Goal: Book appointment/travel/reservation

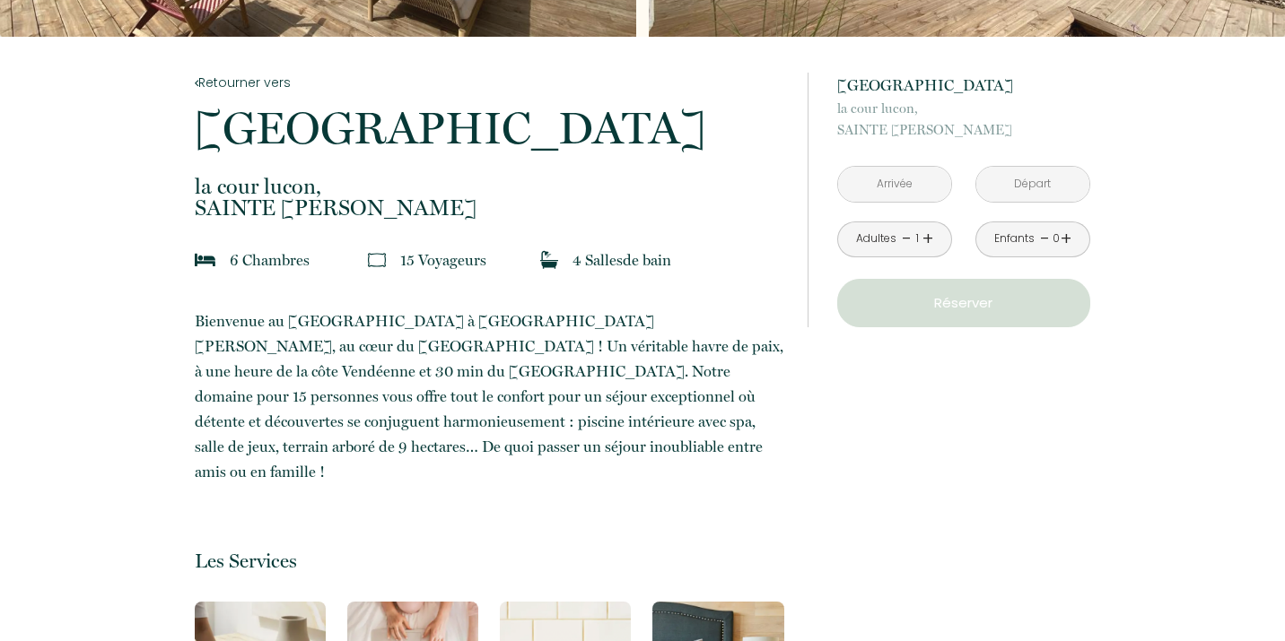
scroll to position [267, 0]
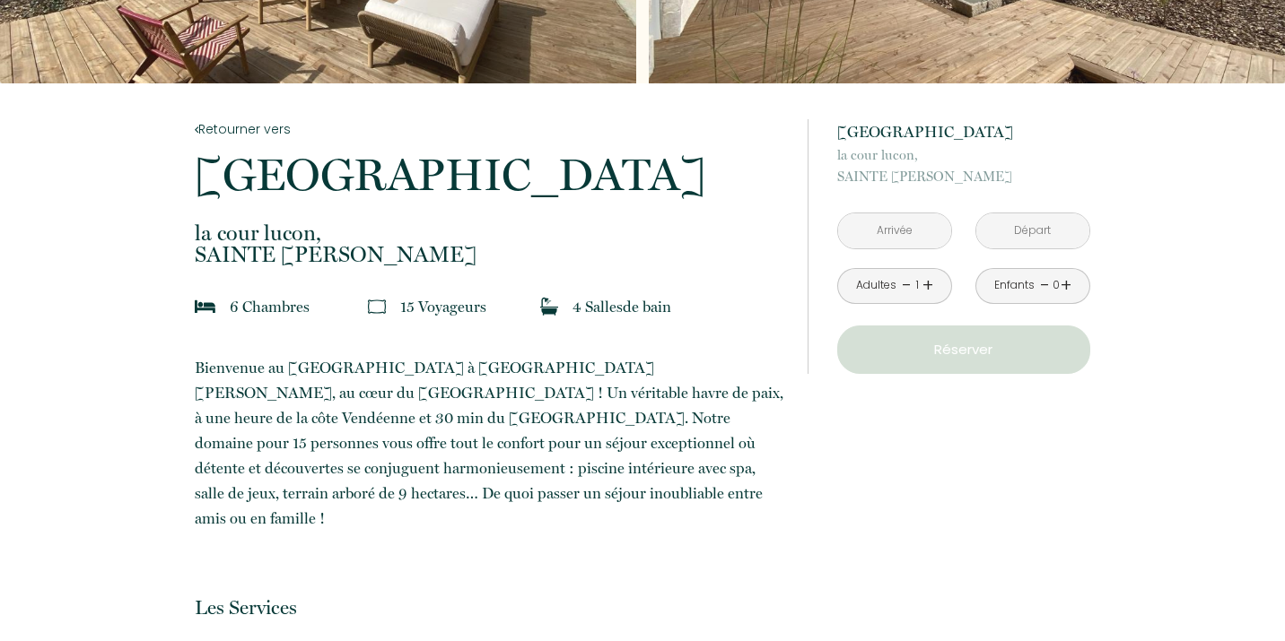
click at [911, 226] on input "text" at bounding box center [894, 231] width 113 height 35
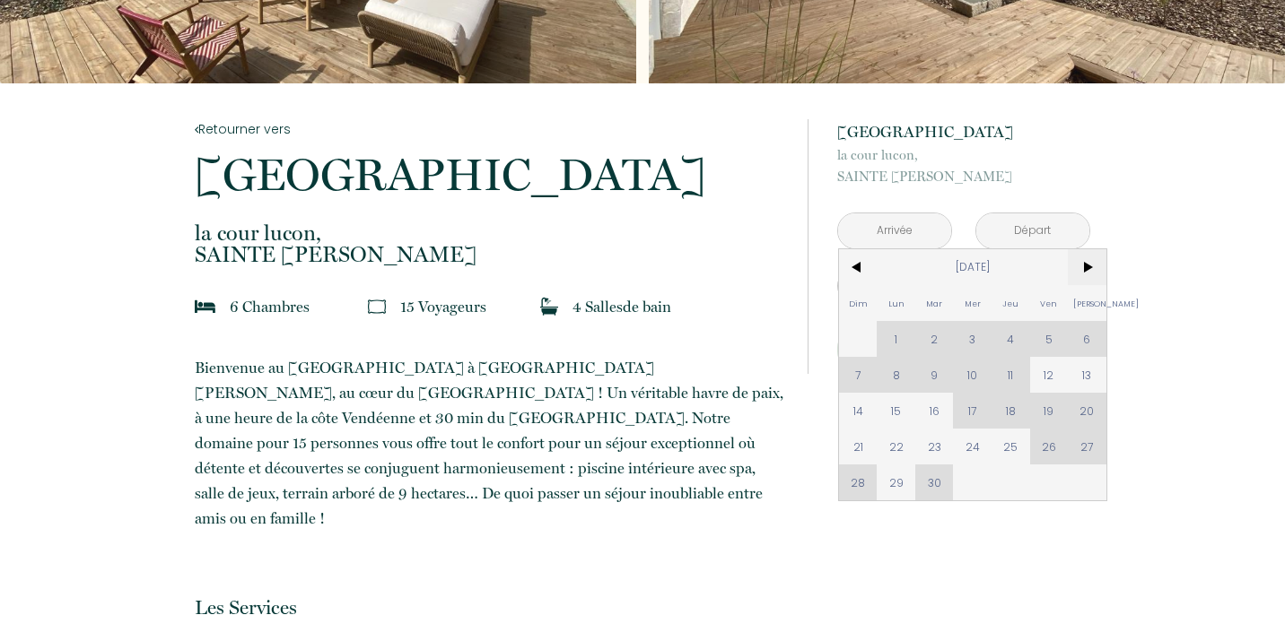
click at [1089, 264] on span ">" at bounding box center [1087, 267] width 39 height 36
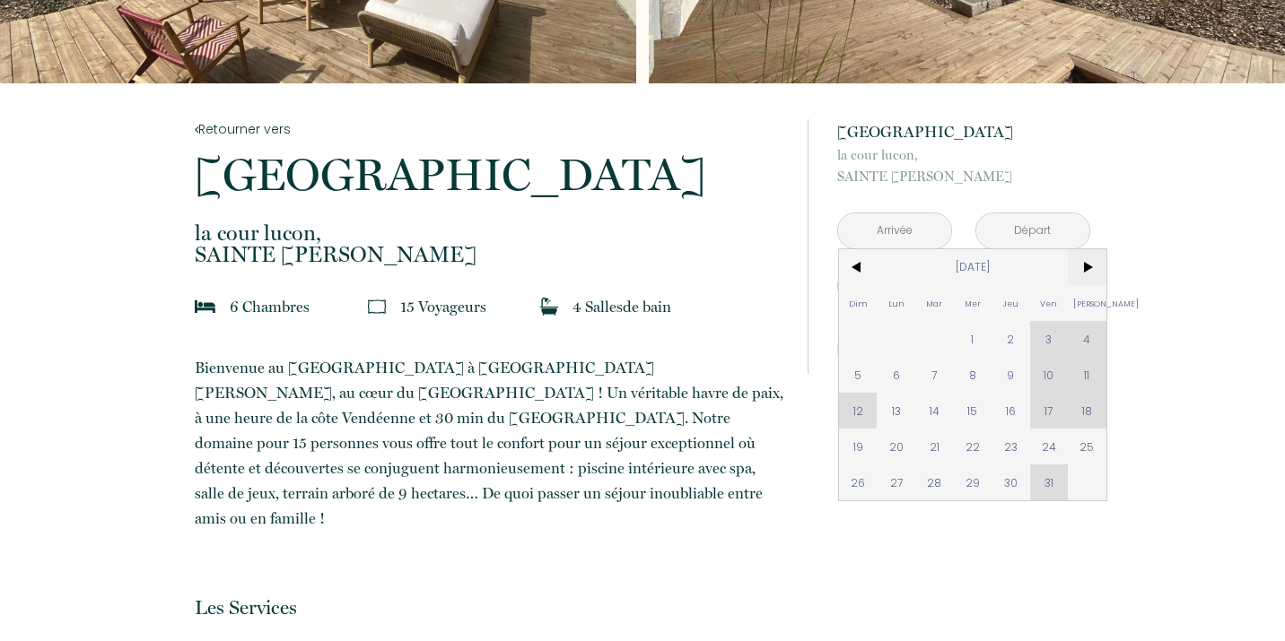
click at [1089, 264] on span ">" at bounding box center [1087, 267] width 39 height 36
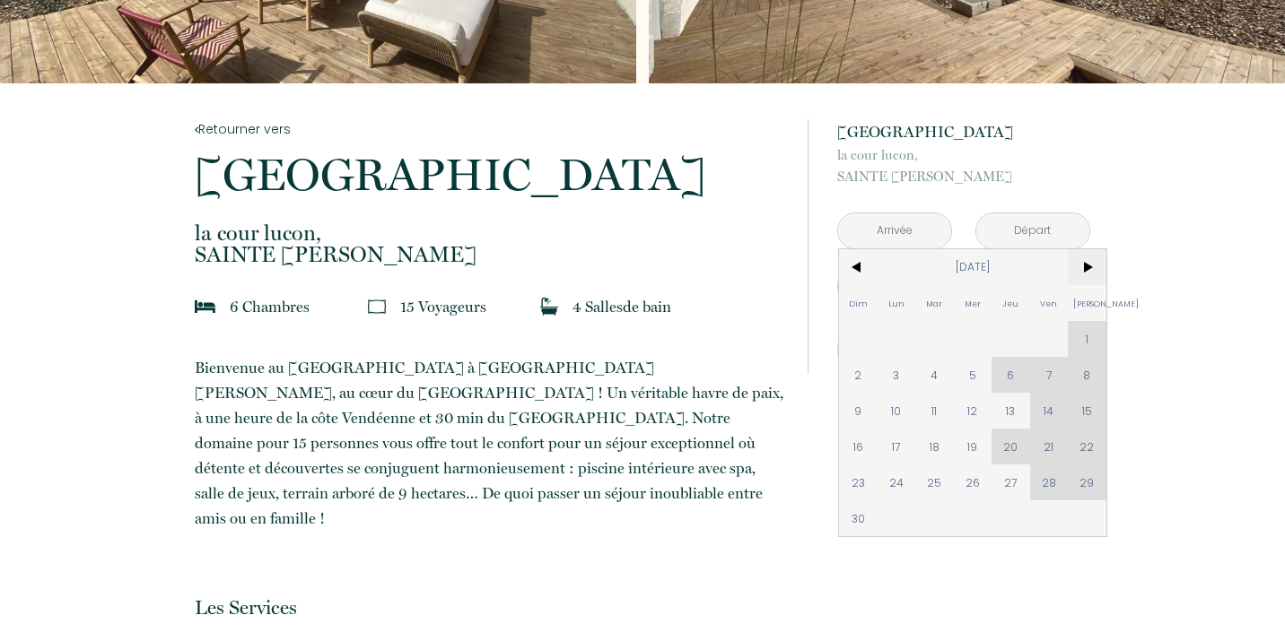
click at [1089, 264] on span ">" at bounding box center [1087, 267] width 39 height 36
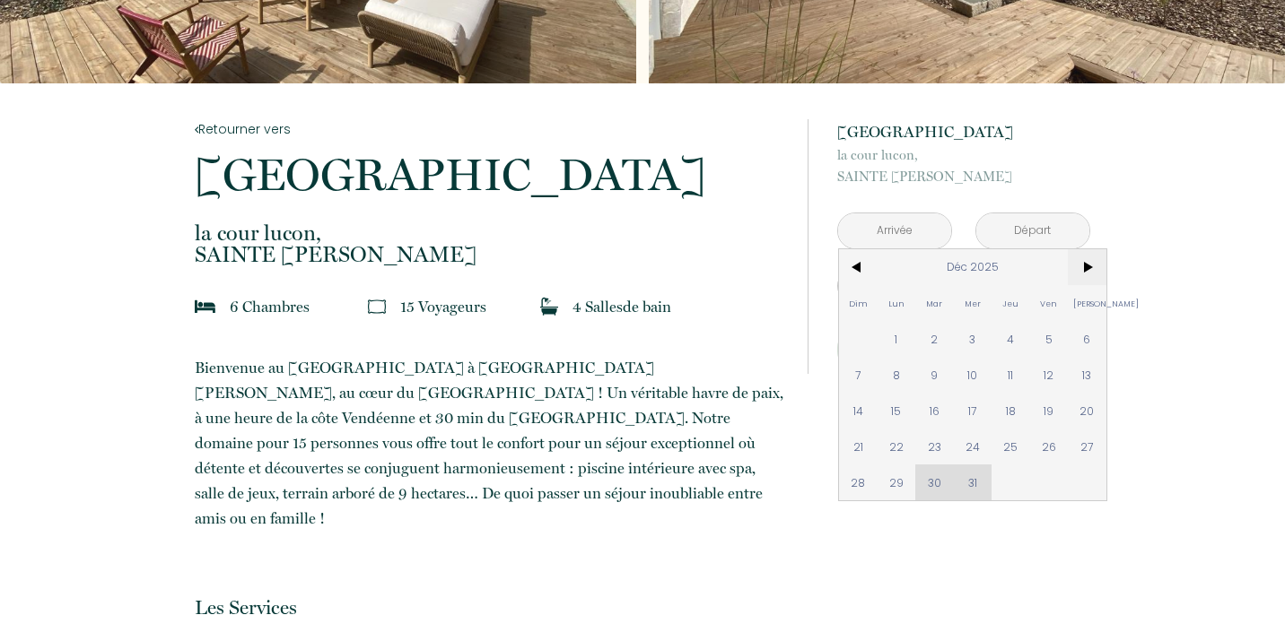
click at [1089, 264] on span ">" at bounding box center [1087, 267] width 39 height 36
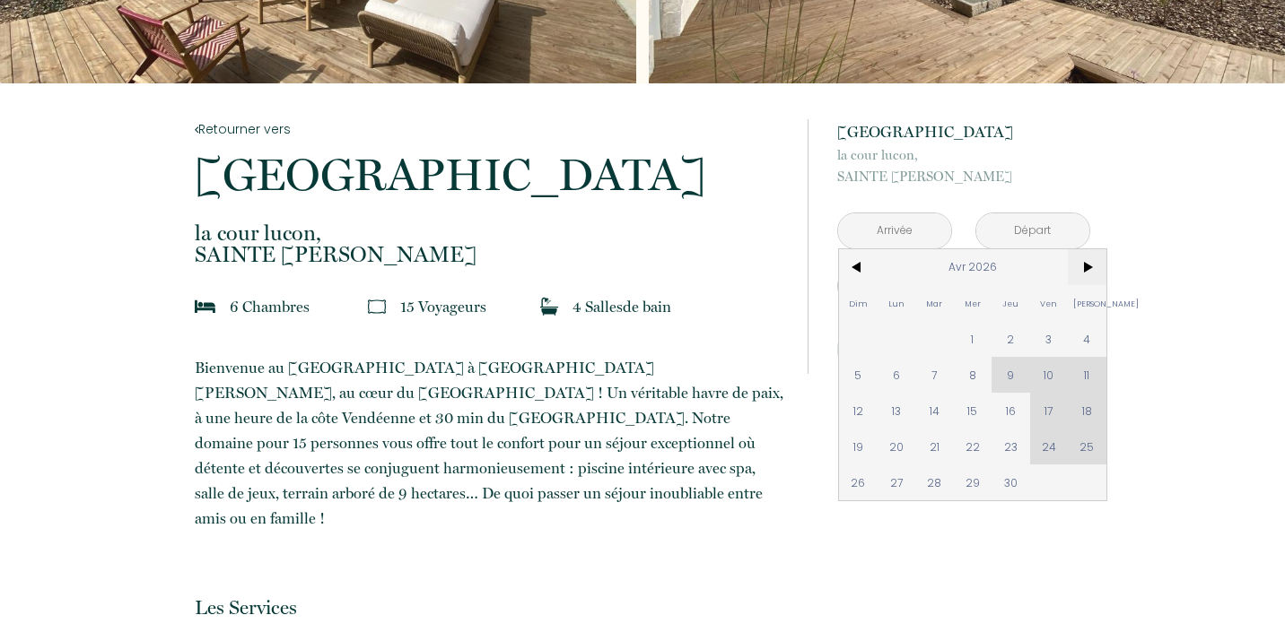
click at [1089, 264] on span ">" at bounding box center [1087, 267] width 39 height 36
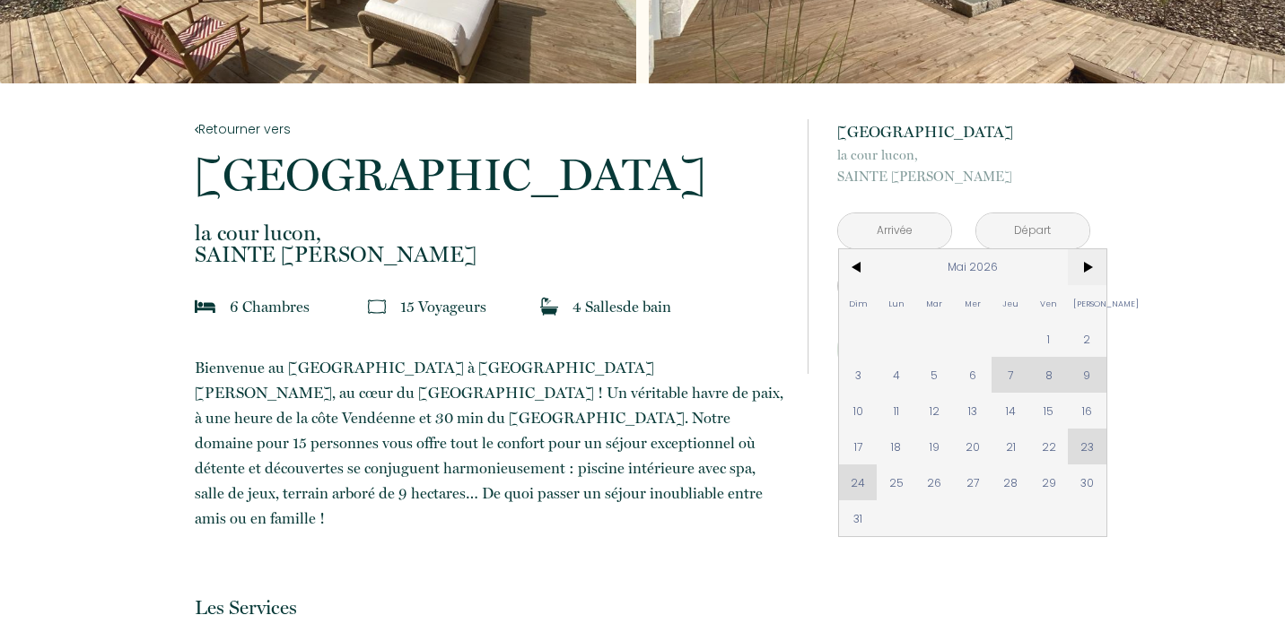
click at [1089, 264] on span ">" at bounding box center [1087, 267] width 39 height 36
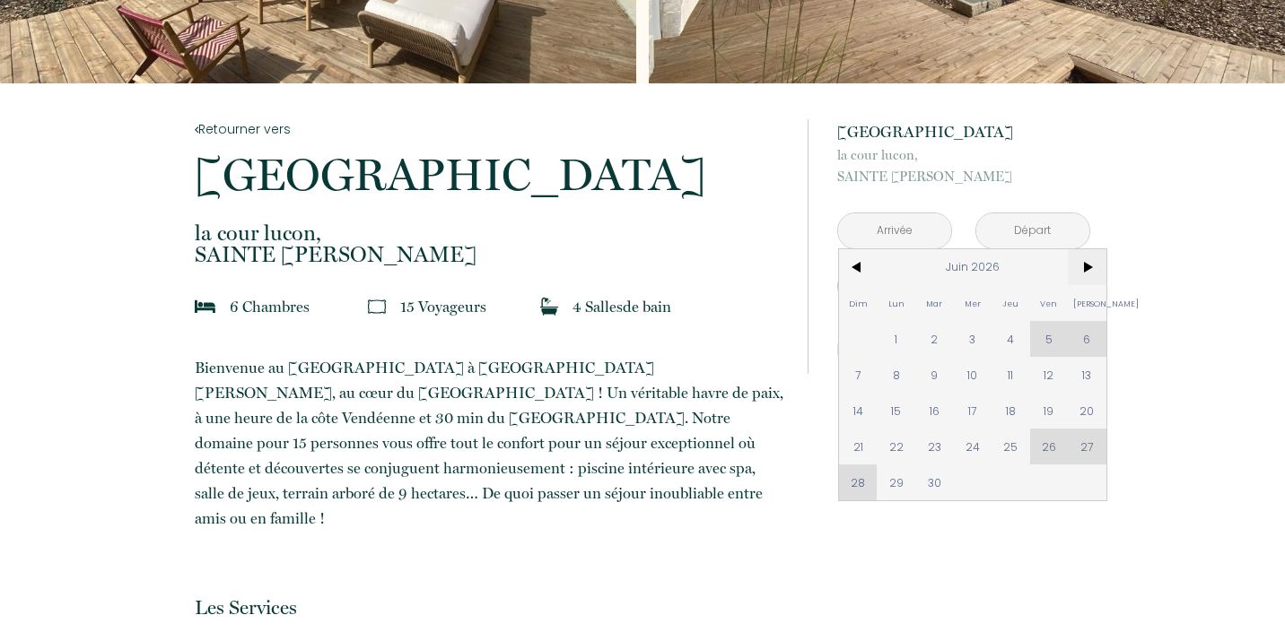
click at [1089, 264] on span ">" at bounding box center [1087, 267] width 39 height 36
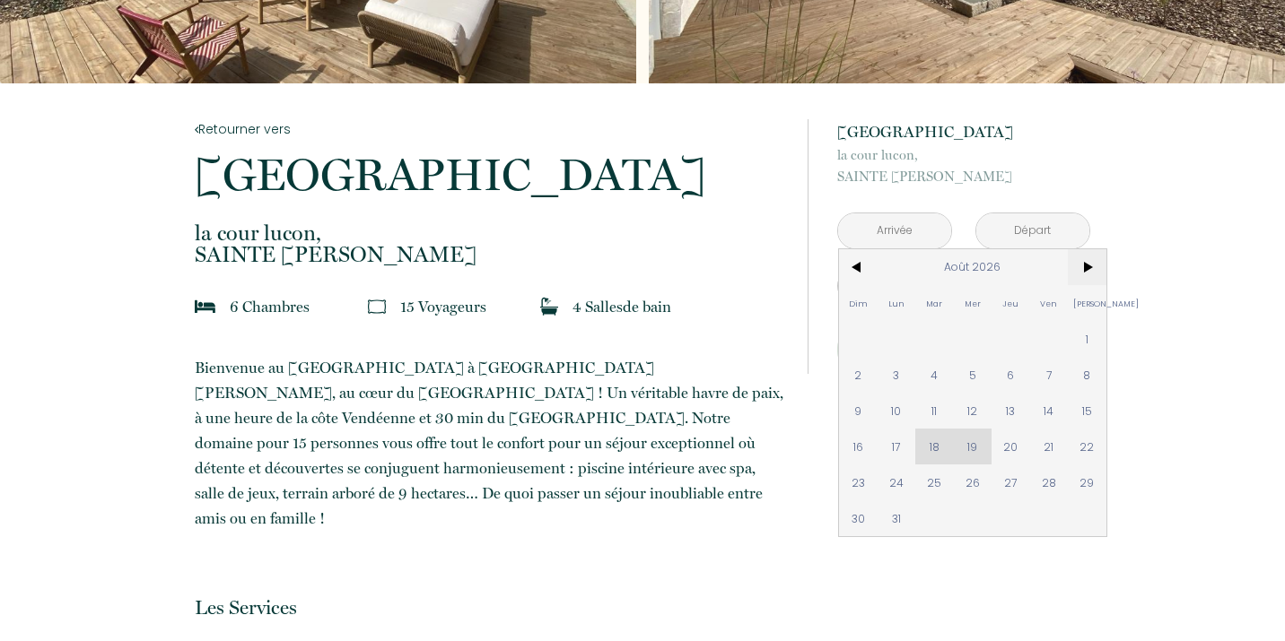
click at [1089, 264] on span ">" at bounding box center [1087, 267] width 39 height 36
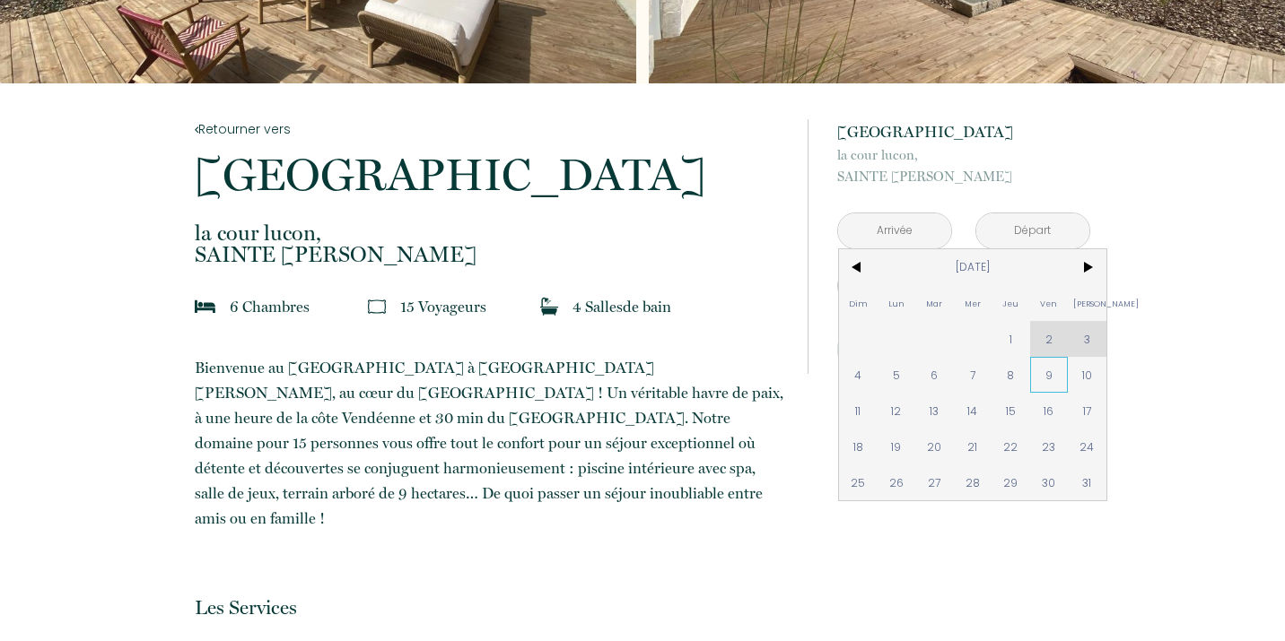
click at [1049, 376] on span "9" at bounding box center [1049, 375] width 39 height 36
type input "[DATE]"
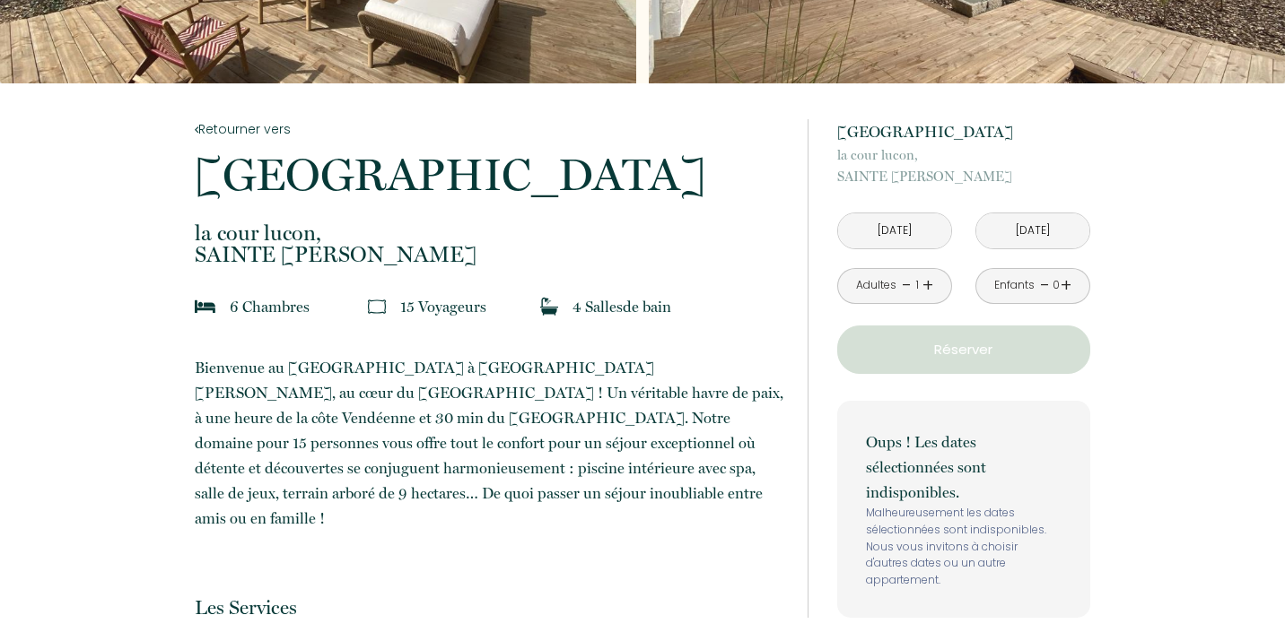
click at [1034, 229] on input "[DATE]" at bounding box center [1032, 231] width 113 height 35
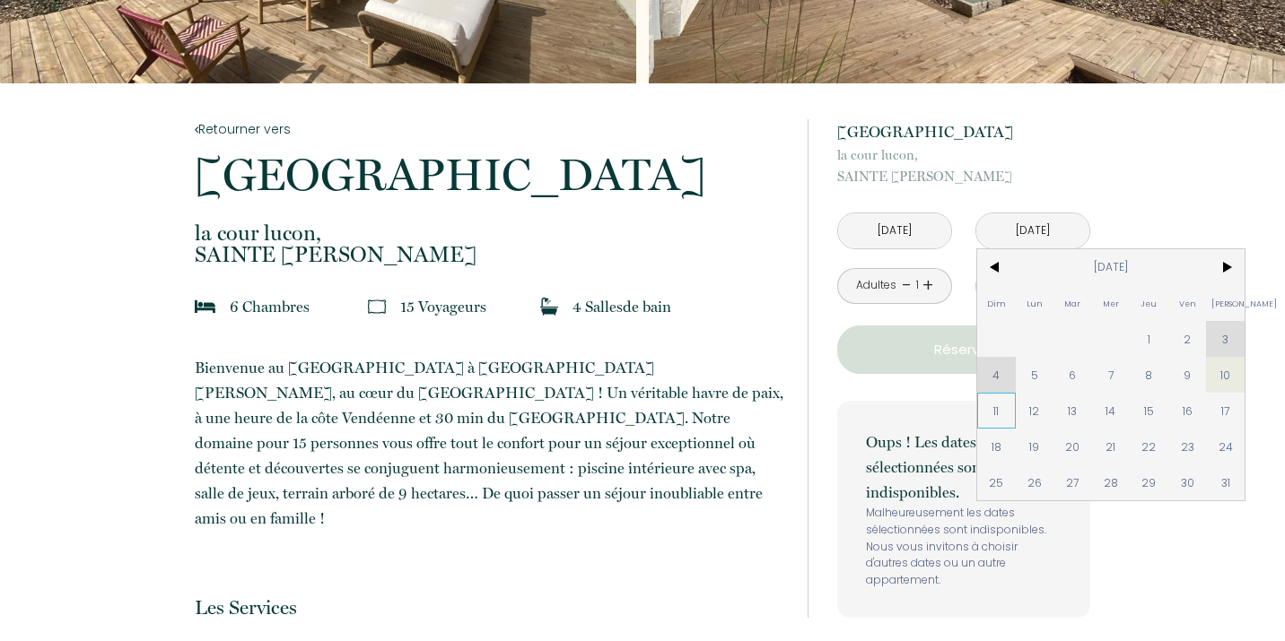
click at [994, 411] on span "11" at bounding box center [996, 411] width 39 height 36
type input "[DATE]"
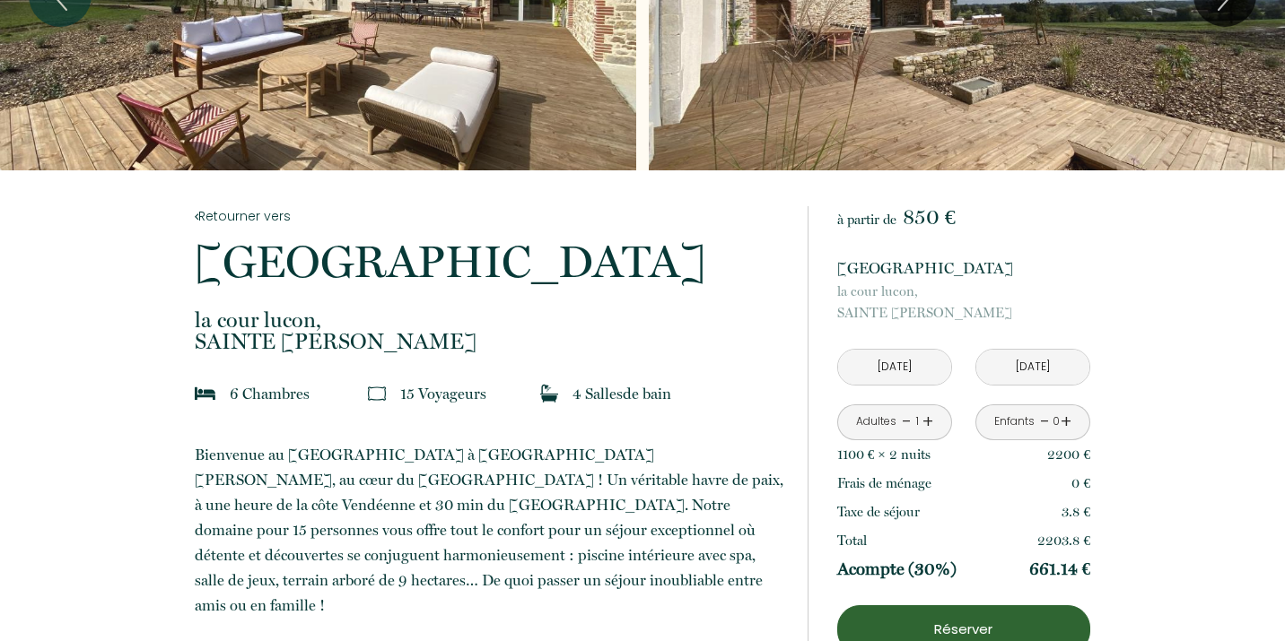
scroll to position [178, 0]
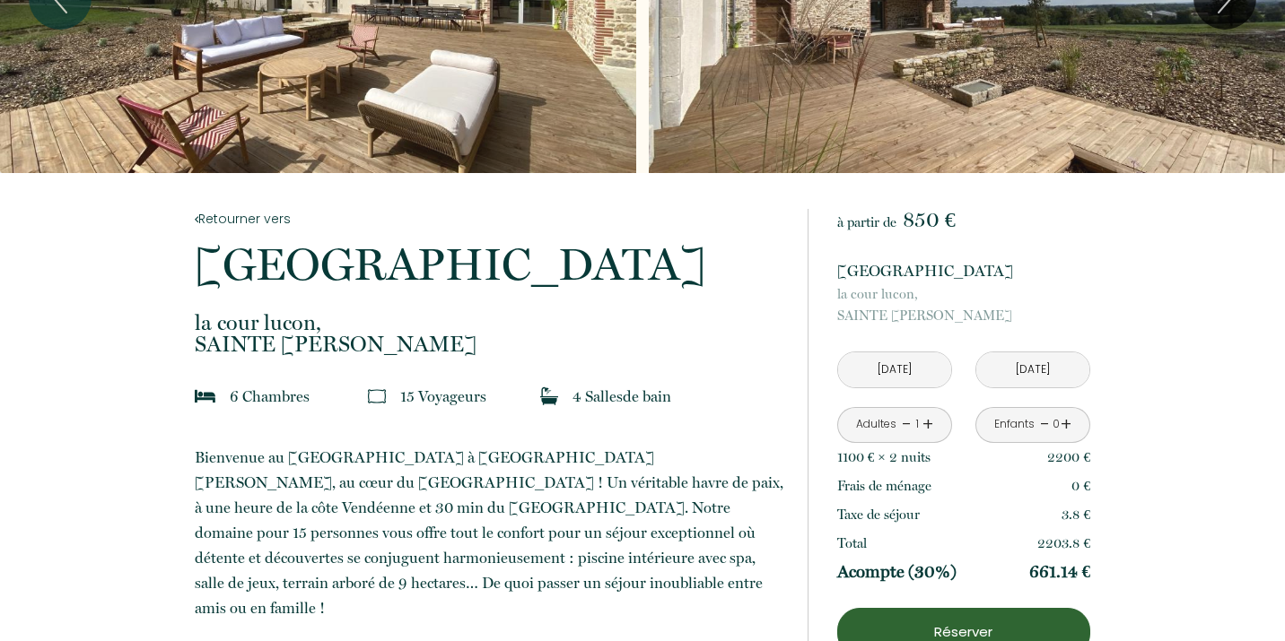
click at [894, 371] on input "[DATE]" at bounding box center [894, 370] width 113 height 35
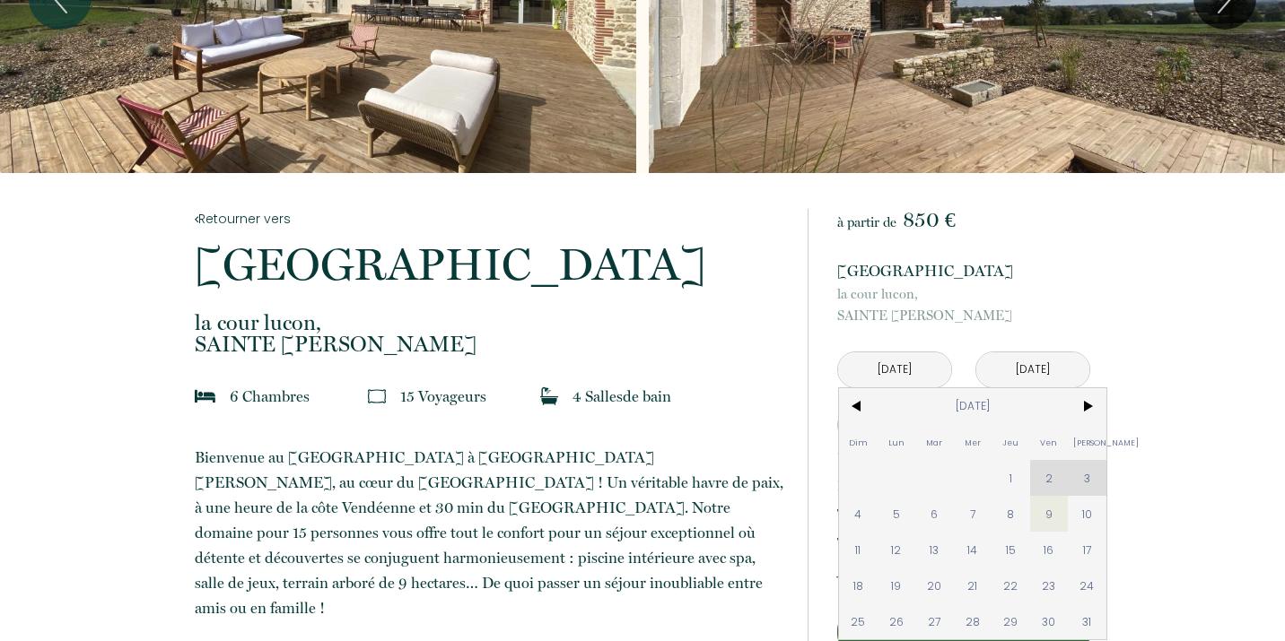
drag, startPoint x: 1047, startPoint y: 549, endPoint x: 1003, endPoint y: 408, distance: 147.5
click at [1047, 549] on span "16" at bounding box center [1049, 550] width 39 height 36
type input "[DATE]"
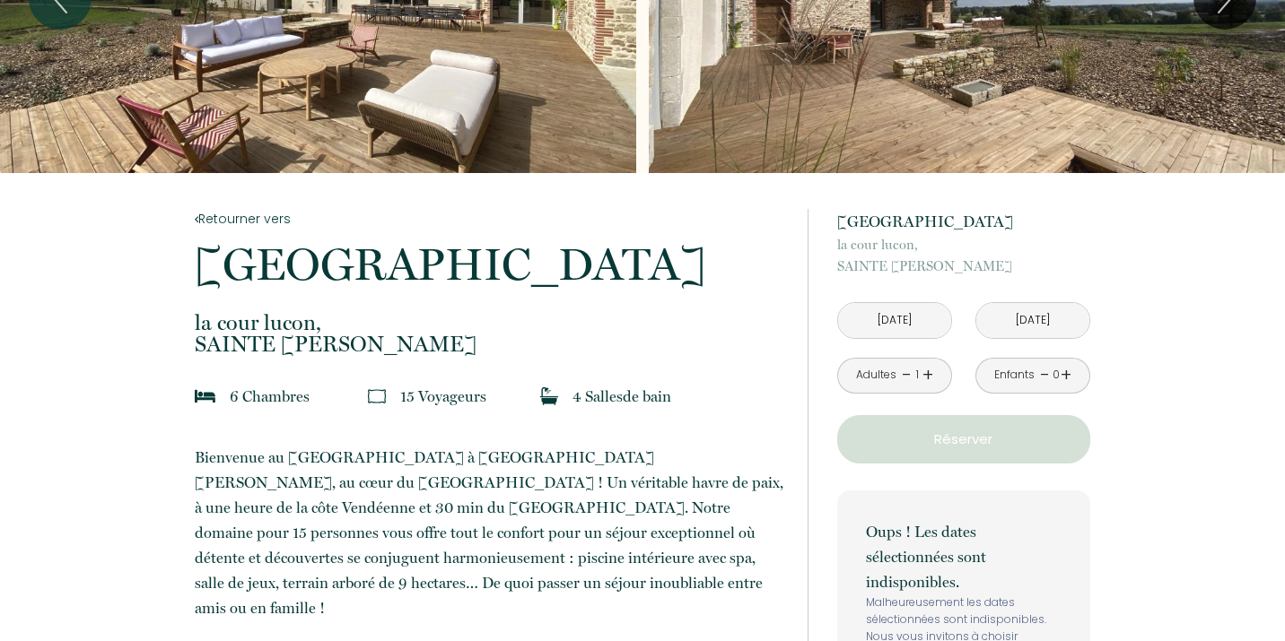
click at [1025, 324] on input "[DATE]" at bounding box center [1032, 320] width 113 height 35
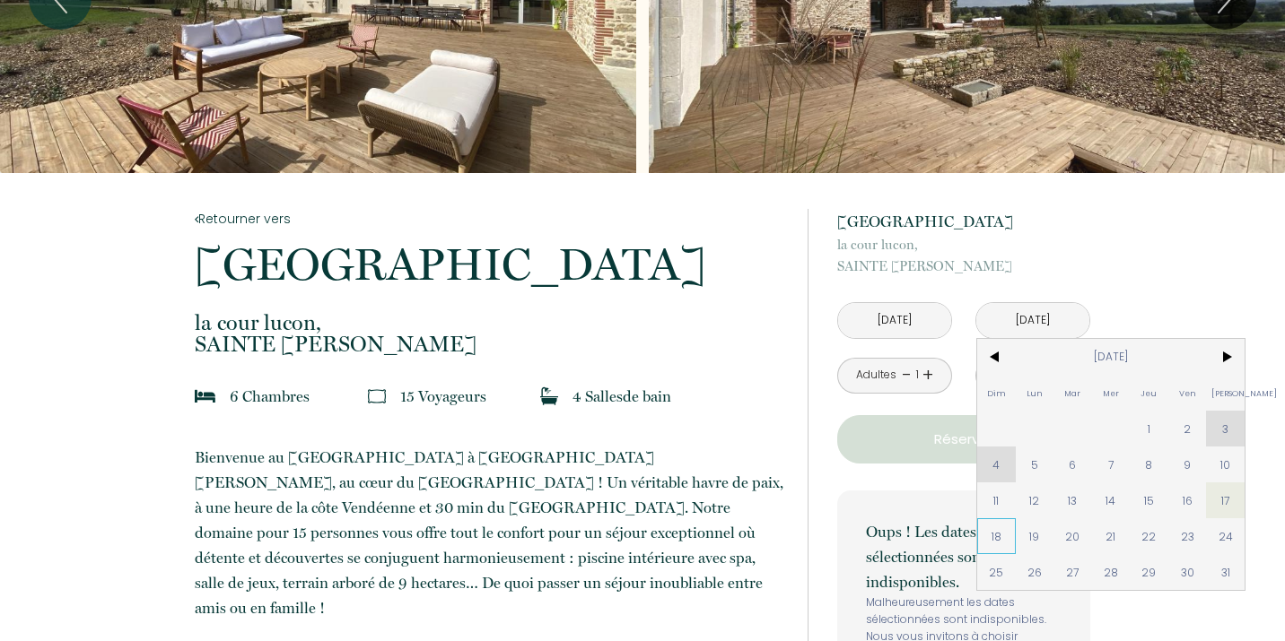
click at [996, 539] on span "18" at bounding box center [996, 537] width 39 height 36
type input "[DATE]"
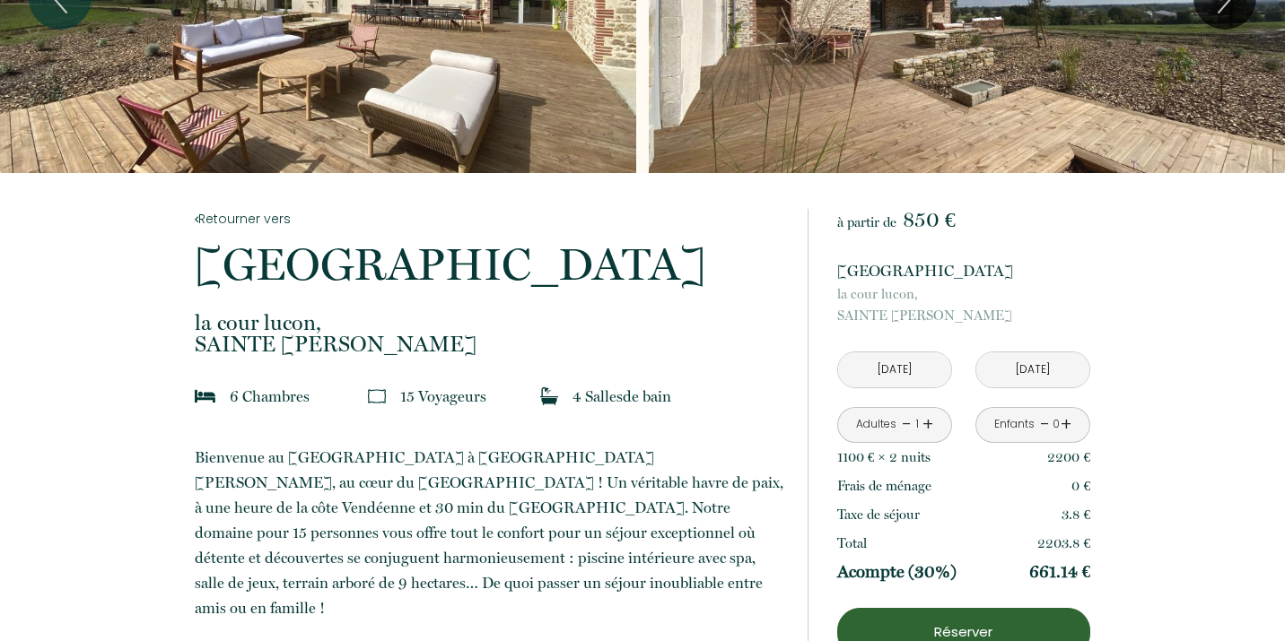
click at [928, 427] on link "+" at bounding box center [927, 425] width 11 height 28
click at [928, 428] on link "+" at bounding box center [927, 425] width 11 height 28
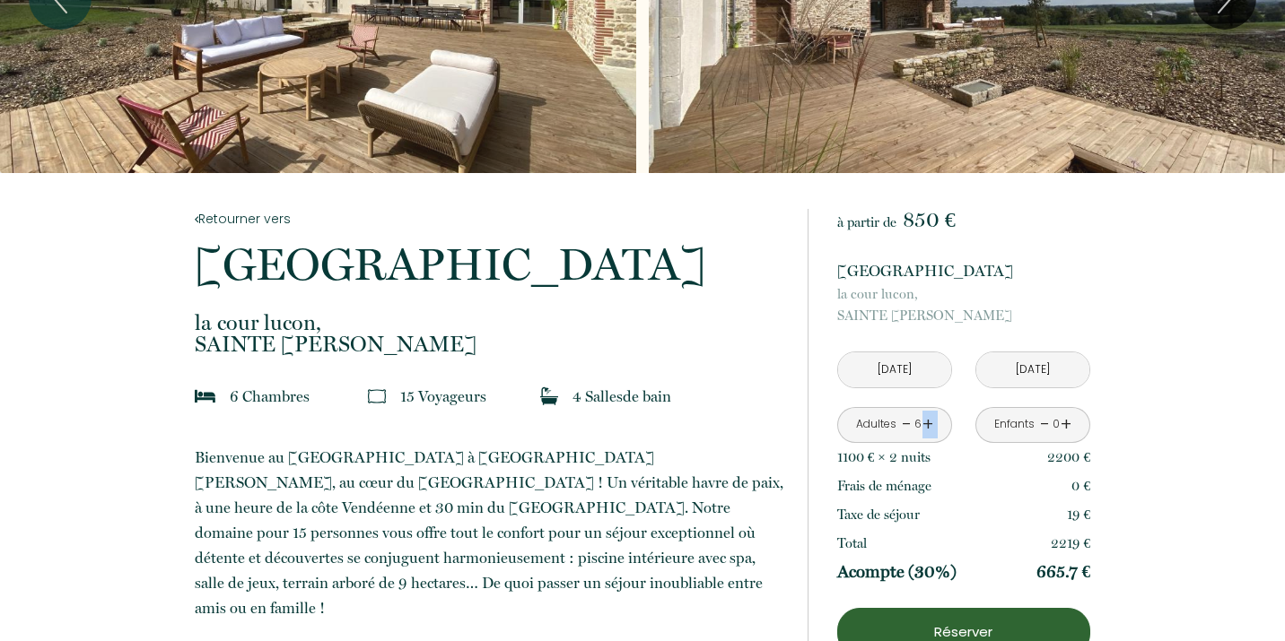
click at [928, 428] on link "+" at bounding box center [927, 425] width 11 height 28
click at [929, 428] on link "+" at bounding box center [927, 425] width 11 height 28
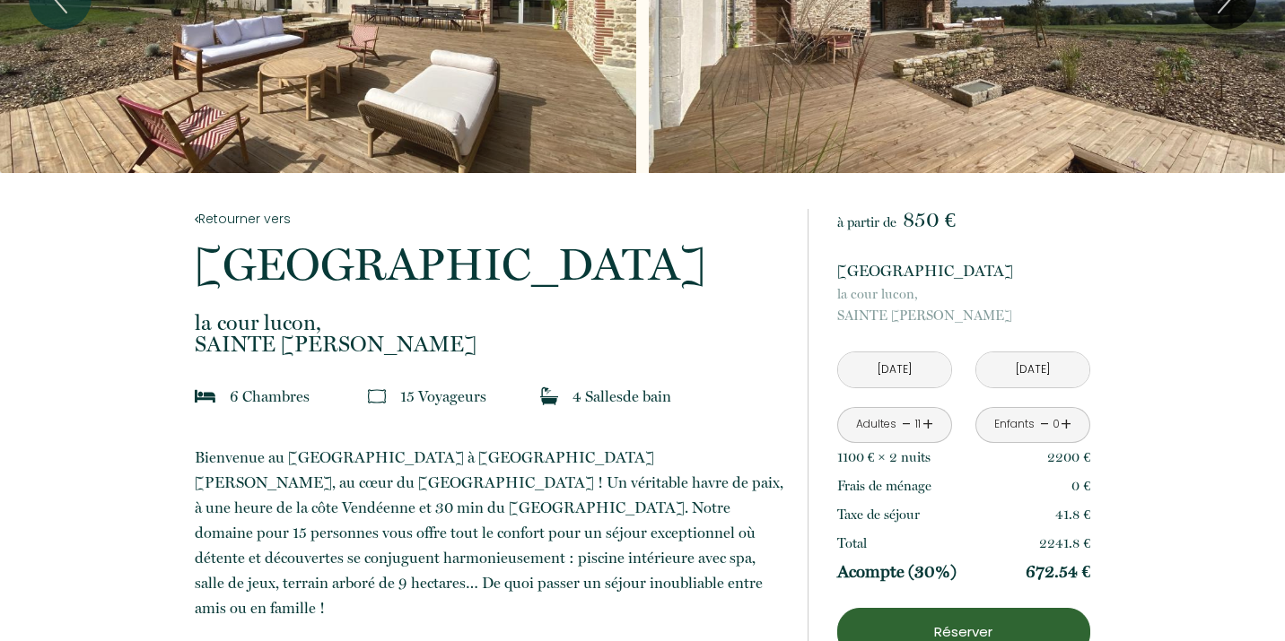
click at [929, 428] on link "+" at bounding box center [927, 425] width 11 height 28
click at [1065, 423] on link "+" at bounding box center [1065, 425] width 11 height 28
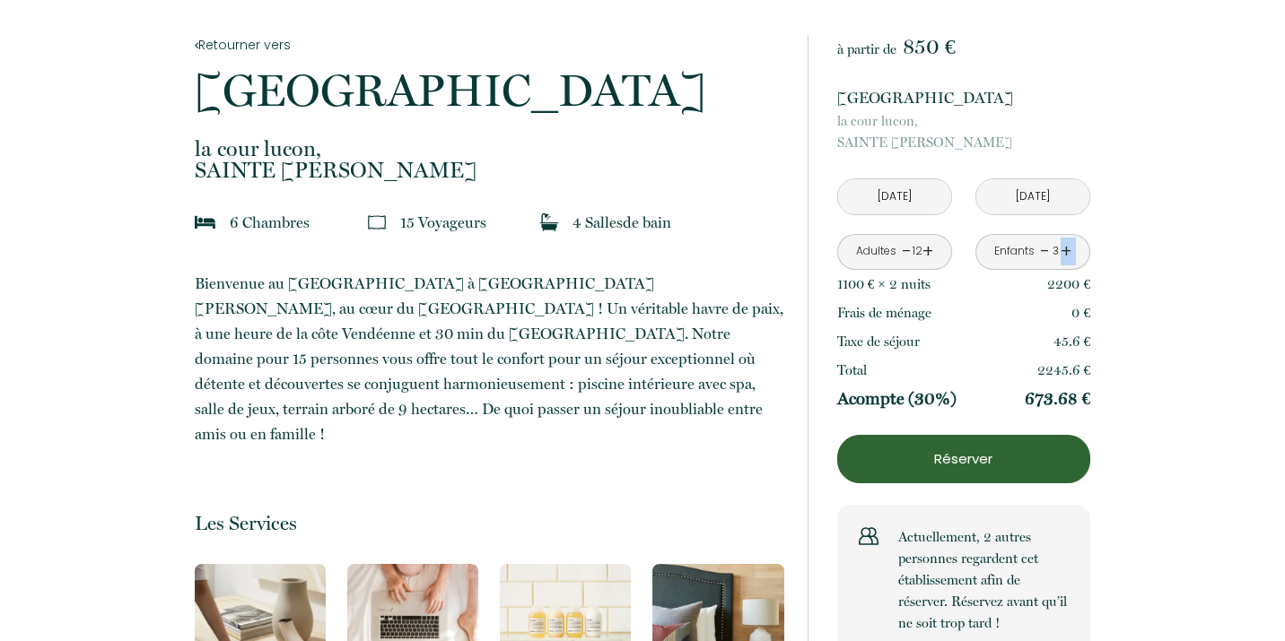
scroll to position [0, 0]
